Goal: Task Accomplishment & Management: Use online tool/utility

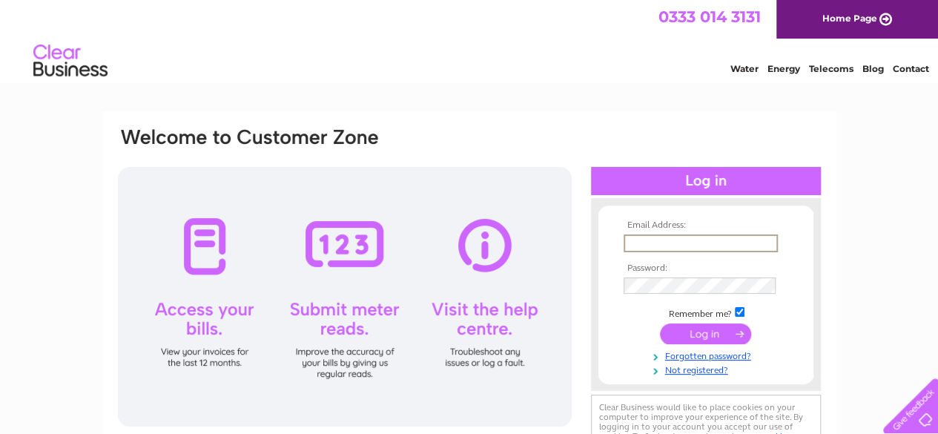
click at [693, 237] on input "text" at bounding box center [701, 243] width 154 height 18
type input "annmarie@millarscaffolding.co.uk"
click at [660, 324] on input "submit" at bounding box center [705, 334] width 91 height 21
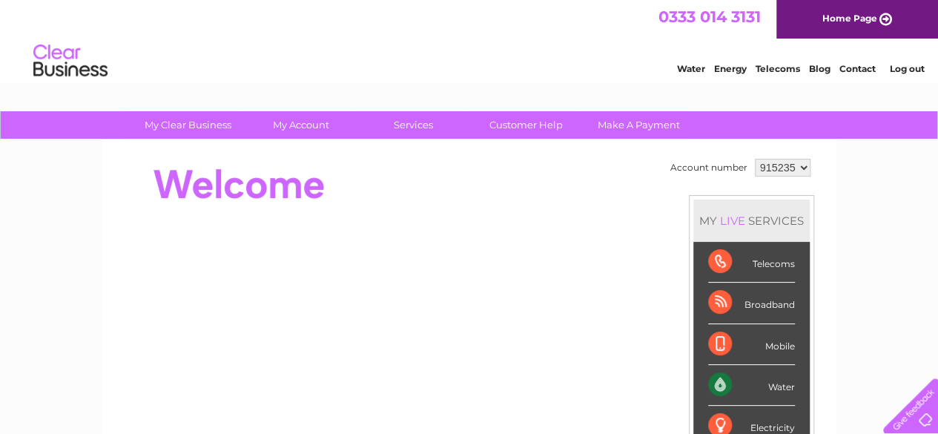
click at [777, 383] on div "Water" at bounding box center [751, 385] width 87 height 41
click at [712, 380] on div "Water" at bounding box center [751, 385] width 87 height 41
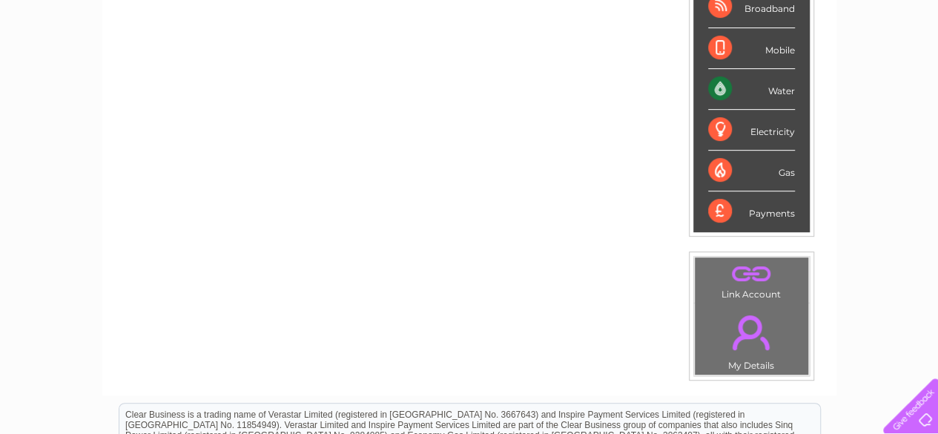
scroll to position [222, 0]
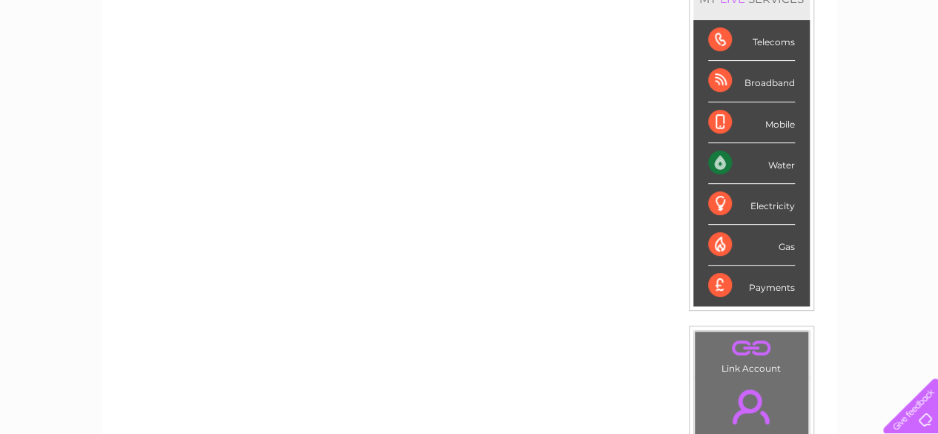
click at [722, 158] on div "Water" at bounding box center [751, 163] width 87 height 41
click at [783, 162] on div "Water" at bounding box center [751, 163] width 87 height 41
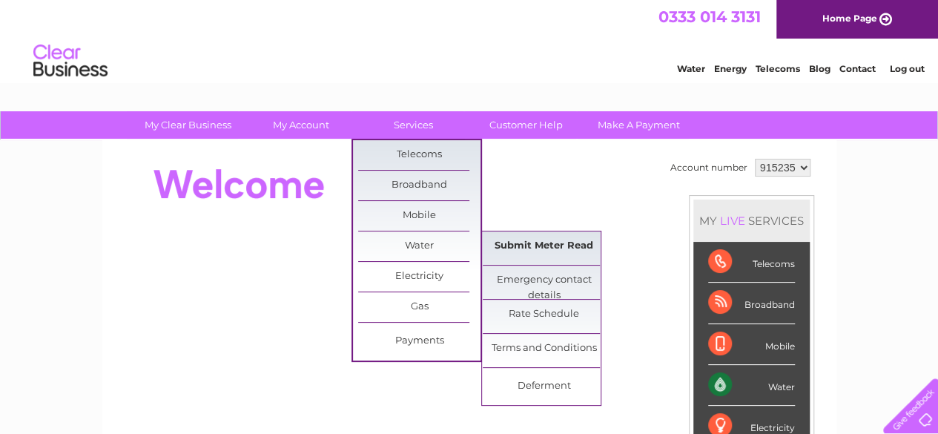
click at [521, 240] on link "Submit Meter Read" at bounding box center [544, 246] width 122 height 30
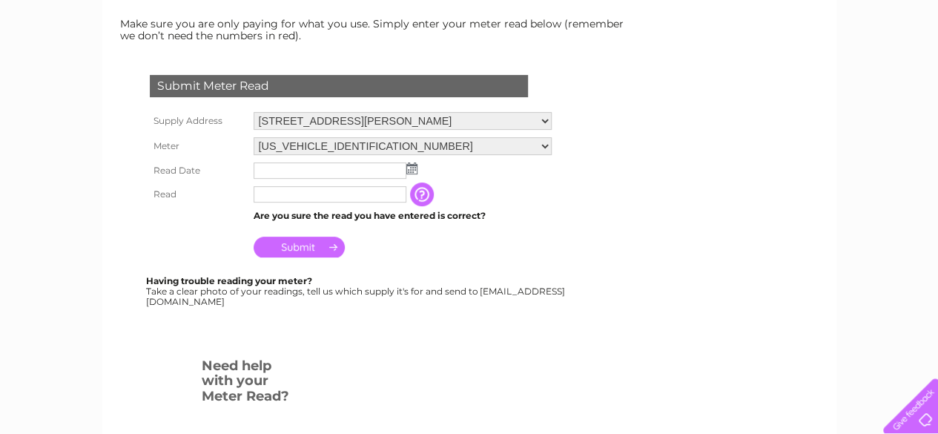
scroll to position [222, 0]
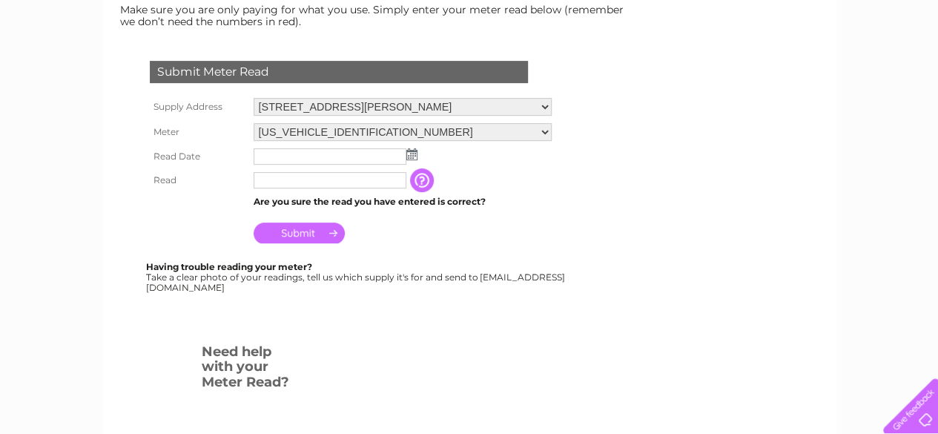
click at [288, 158] on input "text" at bounding box center [330, 156] width 153 height 16
click at [415, 156] on img at bounding box center [411, 154] width 11 height 12
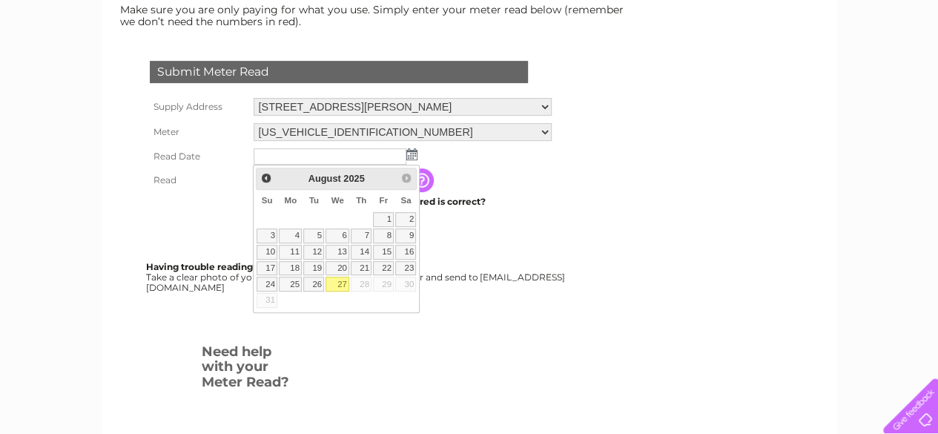
click at [344, 281] on link "27" at bounding box center [338, 284] width 24 height 15
type input "2025/08/27"
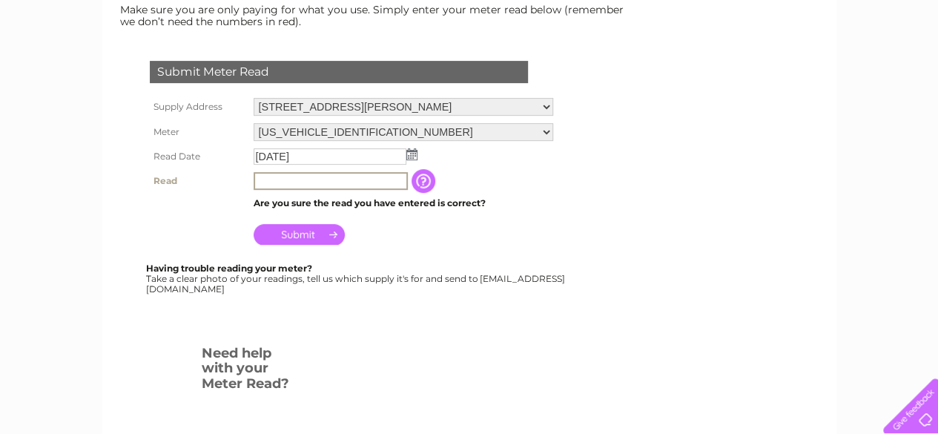
click at [282, 183] on input "text" at bounding box center [331, 181] width 154 height 18
type input "00753"
click at [300, 234] on input "Submit" at bounding box center [299, 234] width 91 height 21
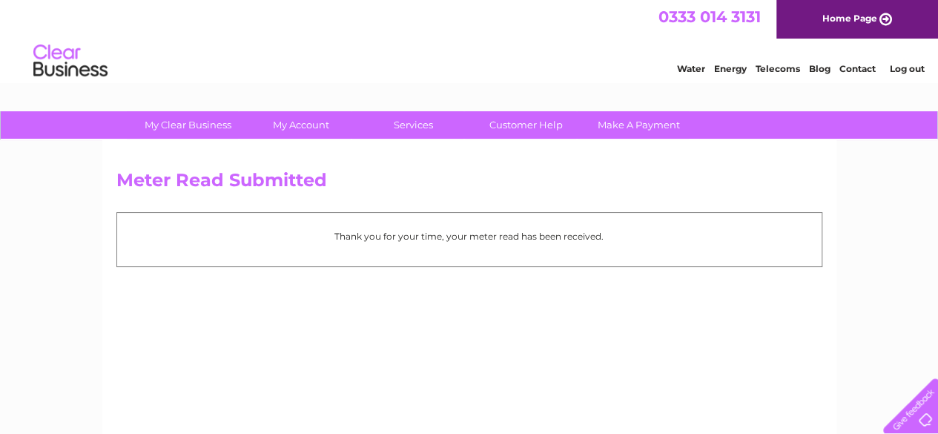
click at [911, 70] on link "Log out" at bounding box center [906, 68] width 35 height 11
